Goal: Task Accomplishment & Management: Use online tool/utility

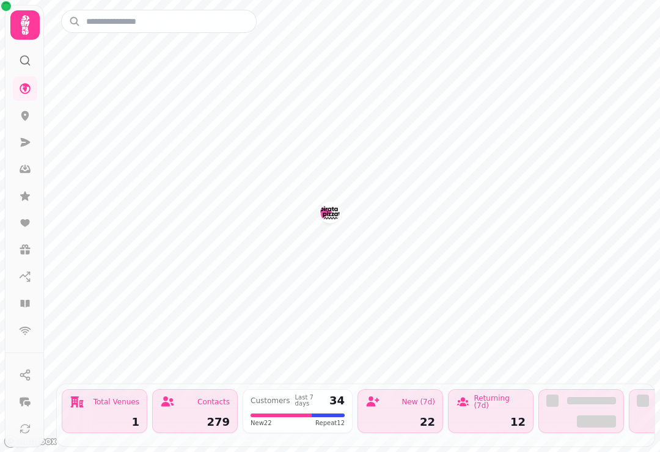
click at [24, 165] on icon at bounding box center [25, 169] width 12 height 12
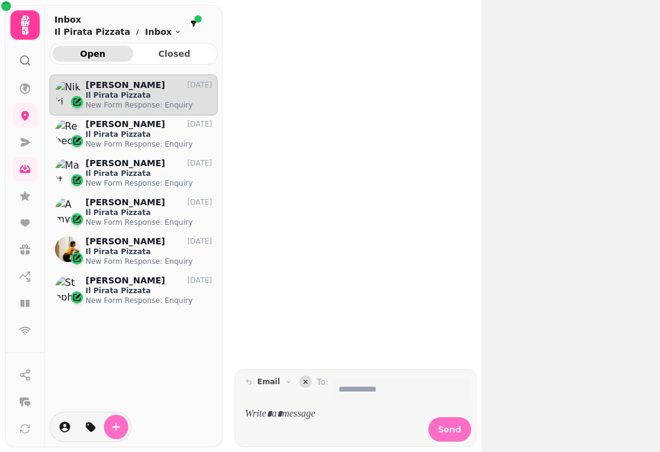
scroll to position [1, 1]
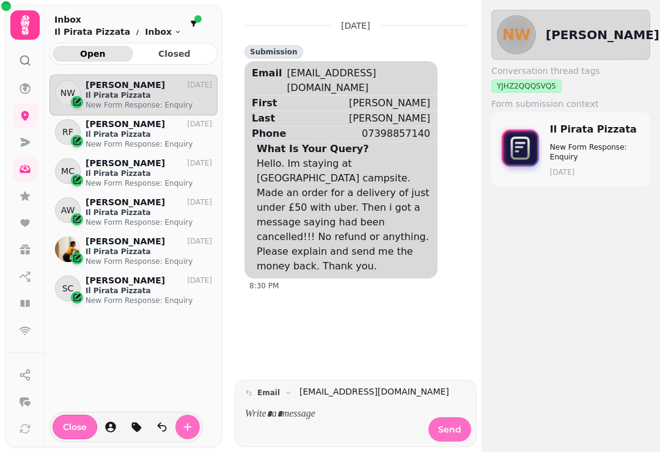
click at [23, 299] on icon at bounding box center [25, 303] width 12 height 12
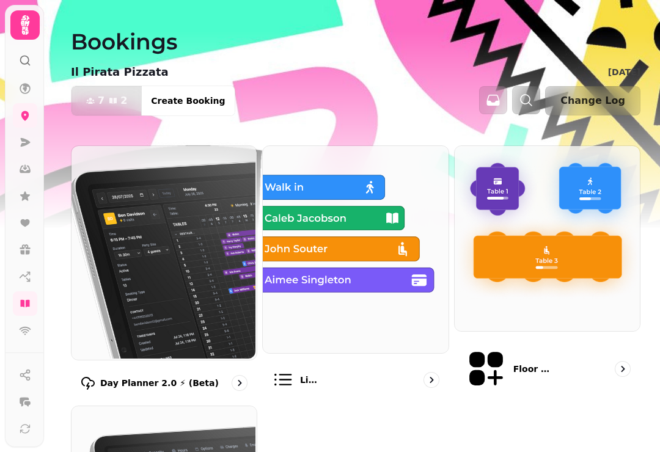
click at [183, 297] on img at bounding box center [162, 252] width 185 height 214
